Goal: Information Seeking & Learning: Learn about a topic

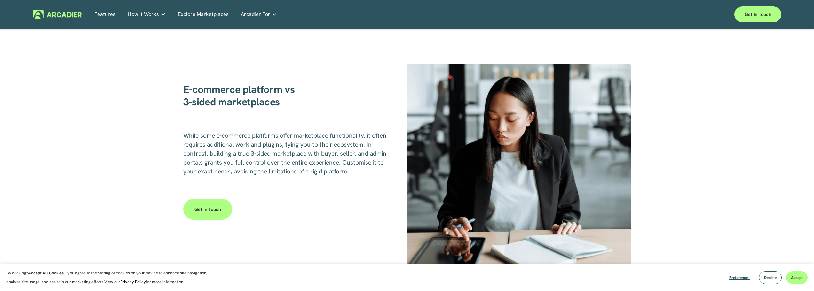
scroll to position [960, 0]
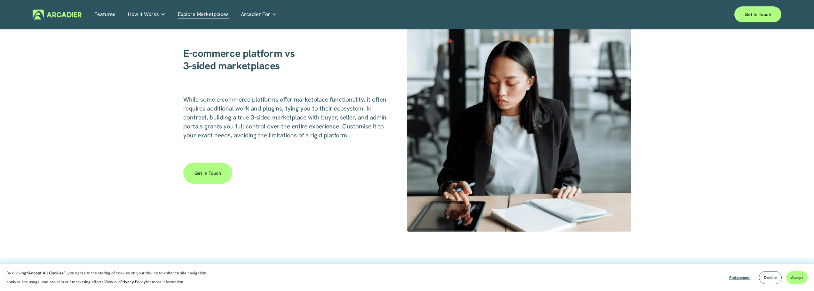
click at [164, 113] on div "E-commerce platform vs 3-sided marketplaces While some e-commerce platforms off…" at bounding box center [407, 120] width 814 height 223
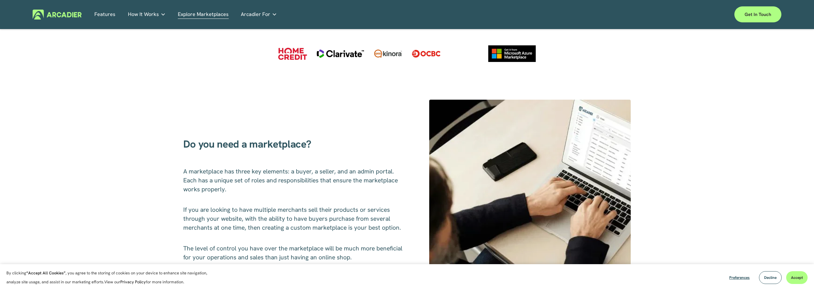
scroll to position [0, 0]
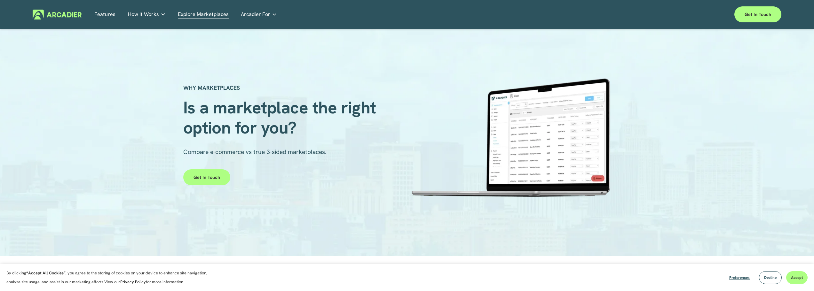
click at [0, 0] on p "Read about game-changing marketplace solutions." at bounding box center [0, 0] width 0 height 0
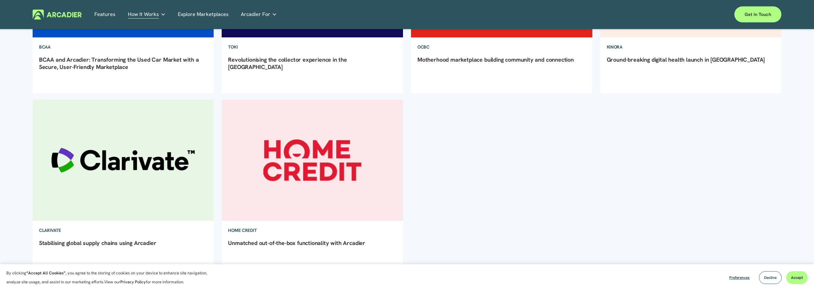
scroll to position [256, 0]
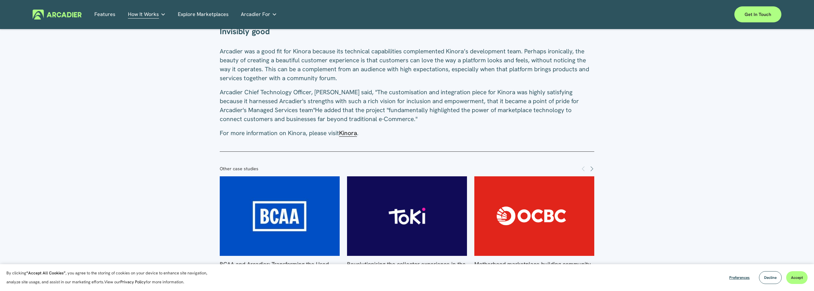
scroll to position [704, 0]
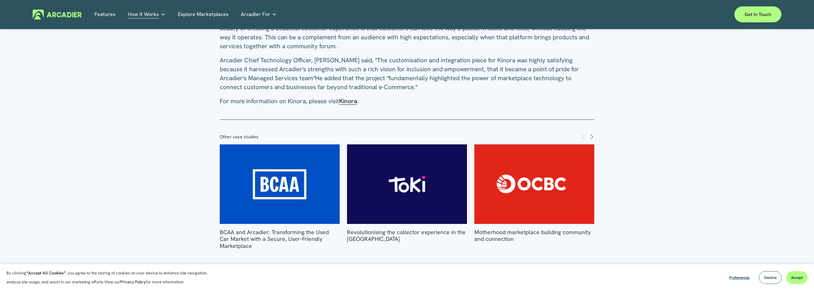
click at [348, 97] on span "Kinora" at bounding box center [348, 101] width 18 height 8
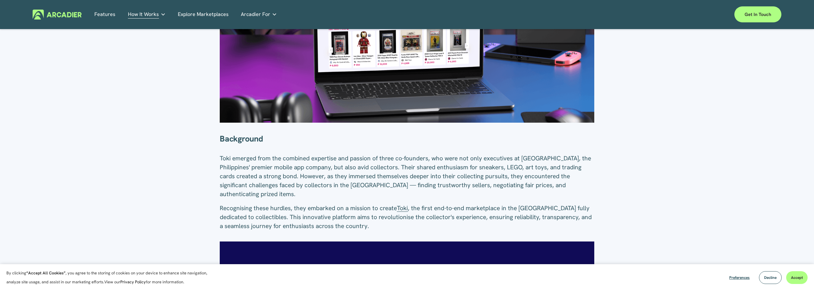
scroll to position [256, 0]
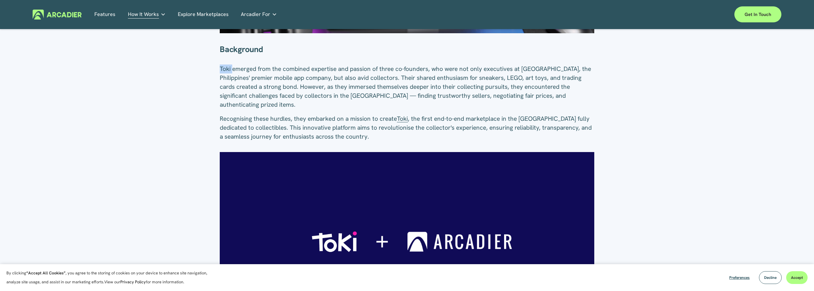
drag, startPoint x: 217, startPoint y: 68, endPoint x: 233, endPoint y: 67, distance: 15.0
click at [233, 67] on div "Background Toki emerged from the combined expertise and passion of three co-fou…" at bounding box center [406, 93] width 385 height 108
copy span "Toki"
click at [404, 115] on span "Toki" at bounding box center [402, 119] width 11 height 8
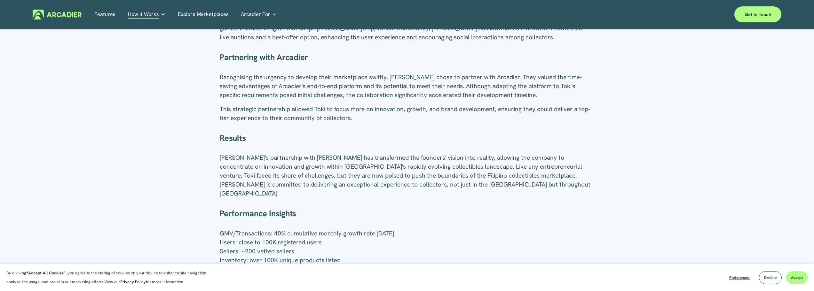
scroll to position [640, 0]
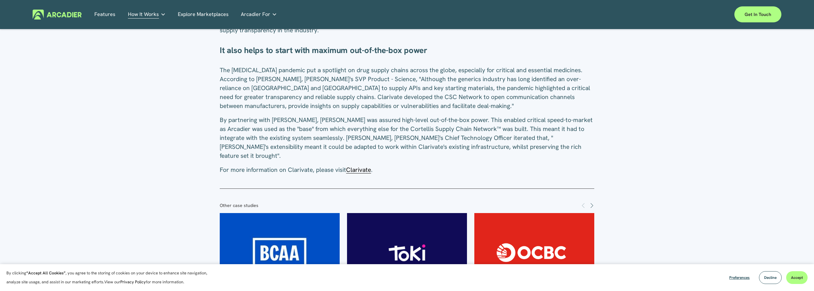
scroll to position [672, 0]
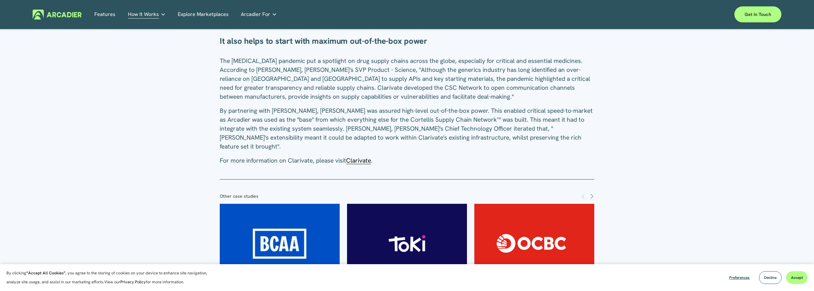
click at [361, 157] on span "Clarivate" at bounding box center [358, 161] width 25 height 8
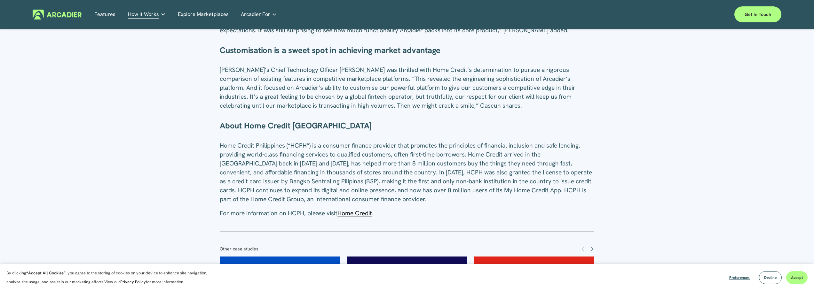
scroll to position [704, 0]
click at [360, 214] on span "Home Credit" at bounding box center [354, 213] width 35 height 8
